Goal: Task Accomplishment & Management: Manage account settings

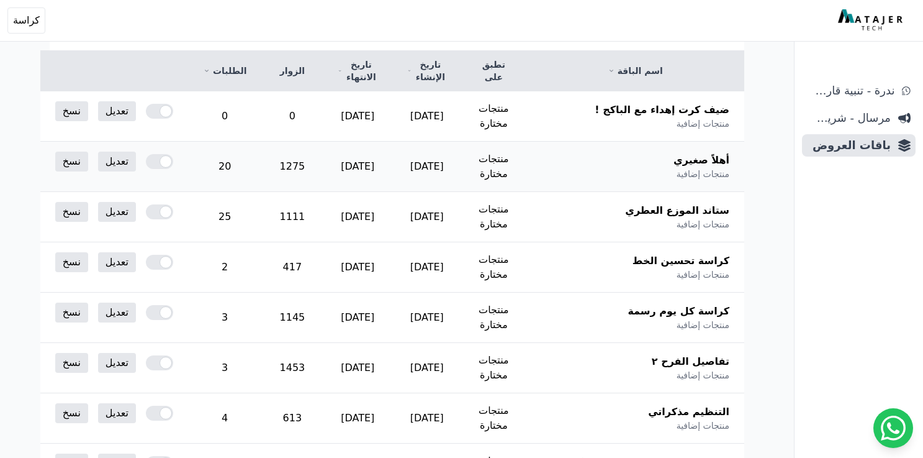
scroll to position [163, 0]
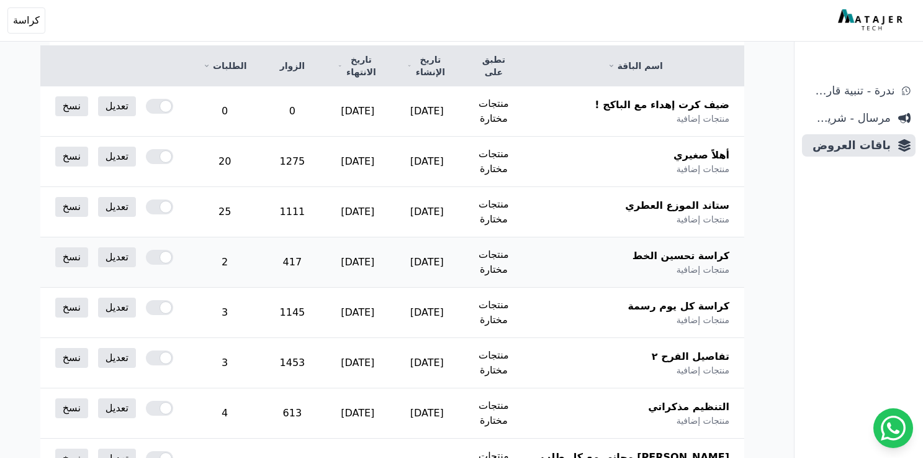
click at [166, 250] on div at bounding box center [159, 257] width 27 height 15
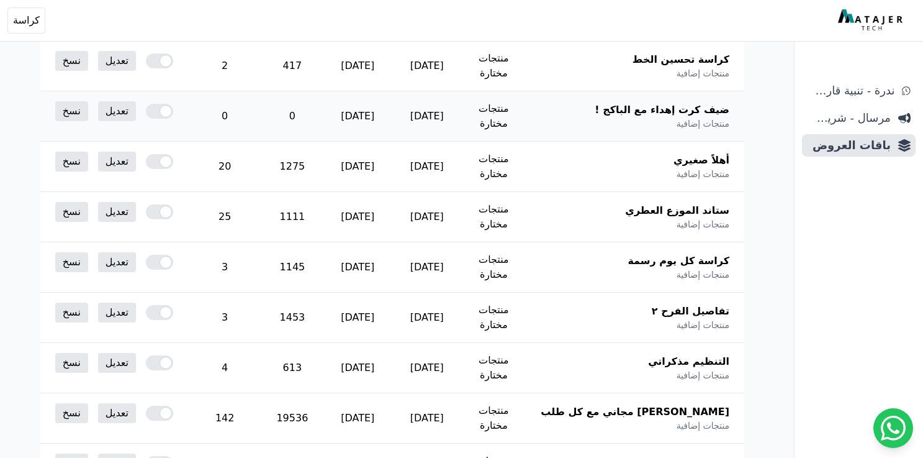
scroll to position [247, 0]
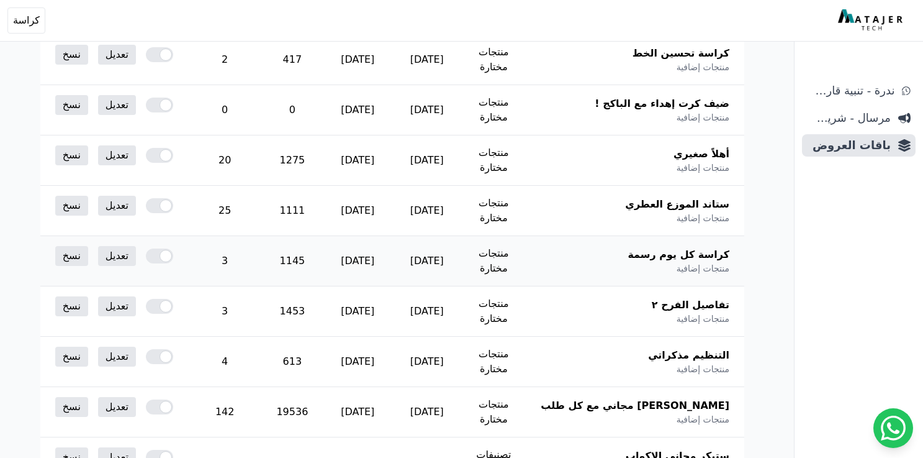
click at [173, 248] on div at bounding box center [159, 255] width 27 height 15
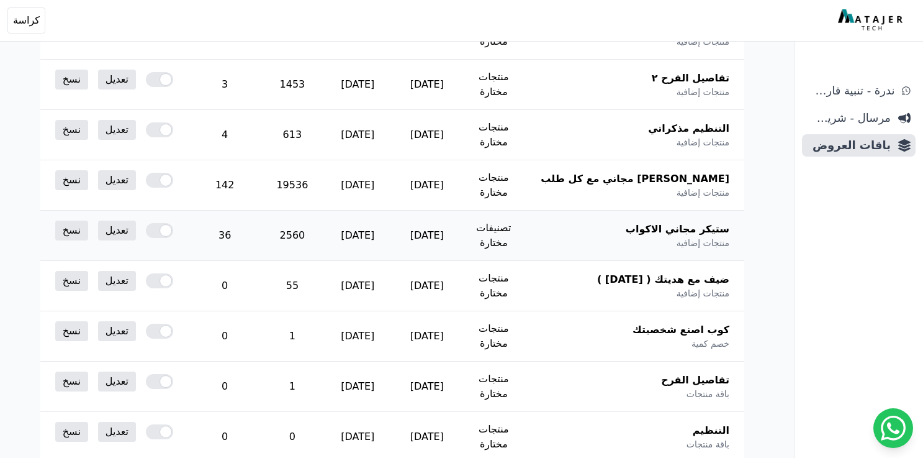
scroll to position [459, 0]
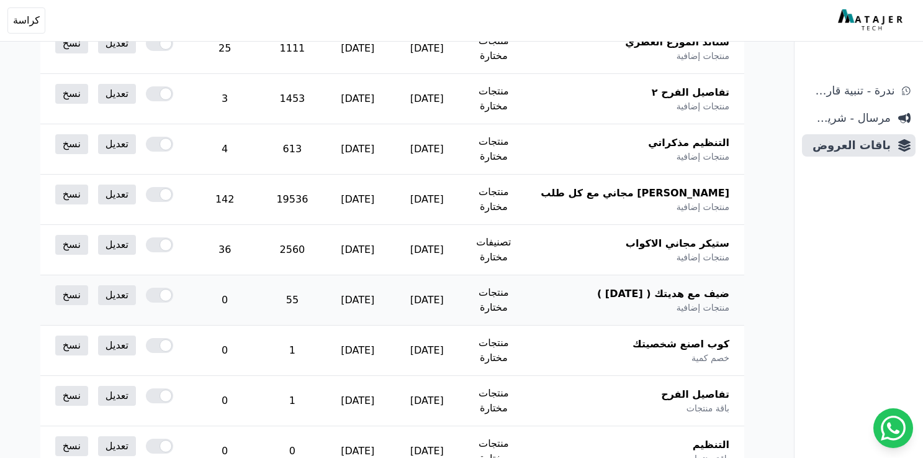
click at [165, 287] on div at bounding box center [159, 294] width 27 height 15
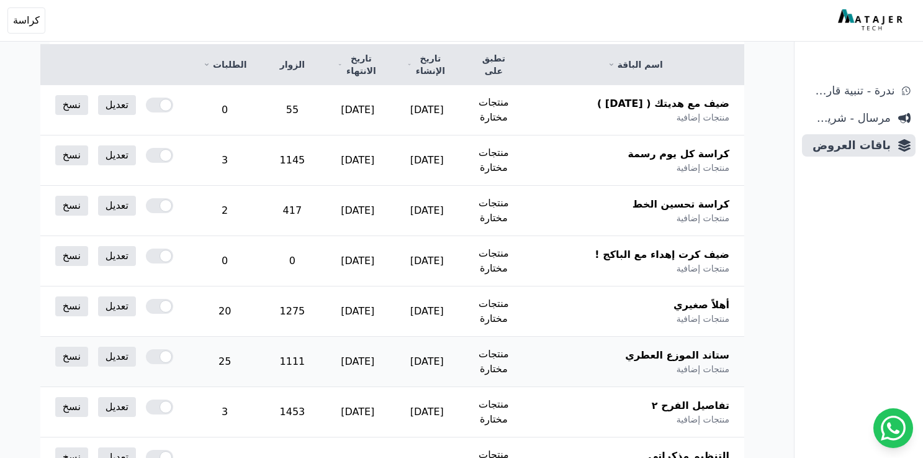
scroll to position [62, 0]
